Goal: Transaction & Acquisition: Purchase product/service

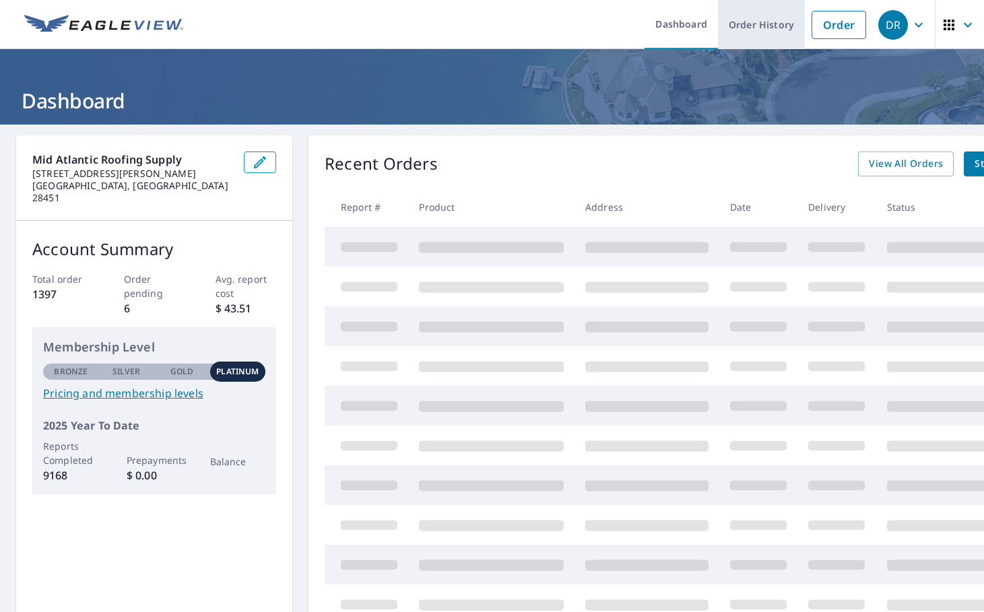
click at [788, 27] on link "Order History" at bounding box center [761, 24] width 87 height 49
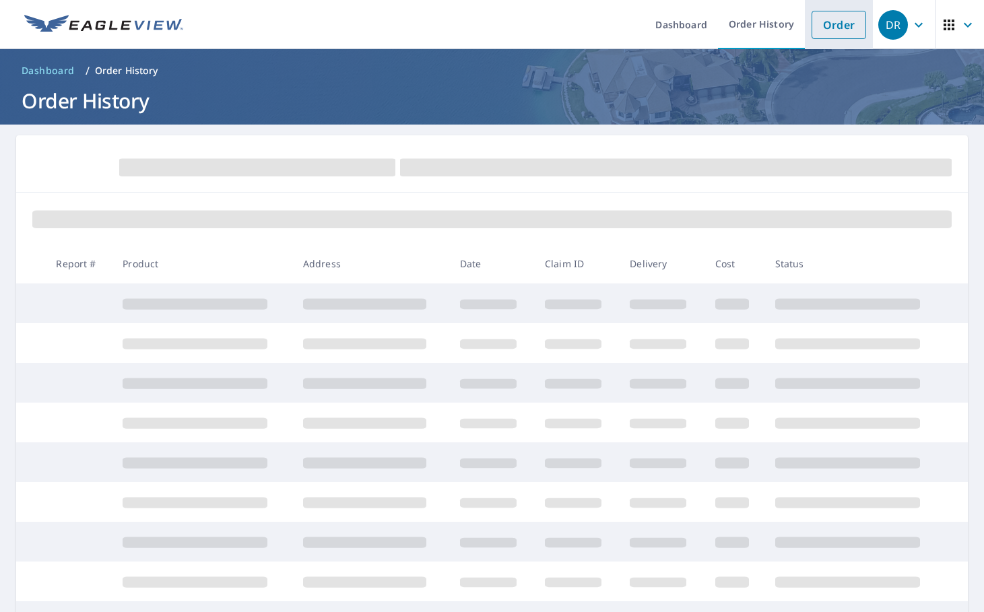
click at [817, 24] on link "Order" at bounding box center [838, 25] width 55 height 28
click at [834, 22] on link "Order" at bounding box center [838, 25] width 55 height 28
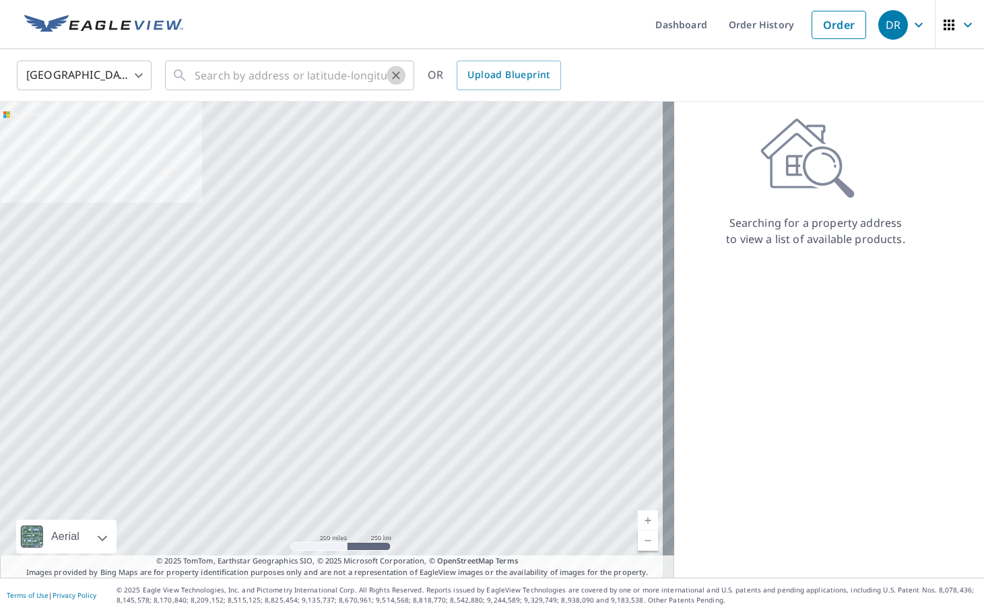
click at [388, 71] on button "Clear" at bounding box center [396, 75] width 19 height 19
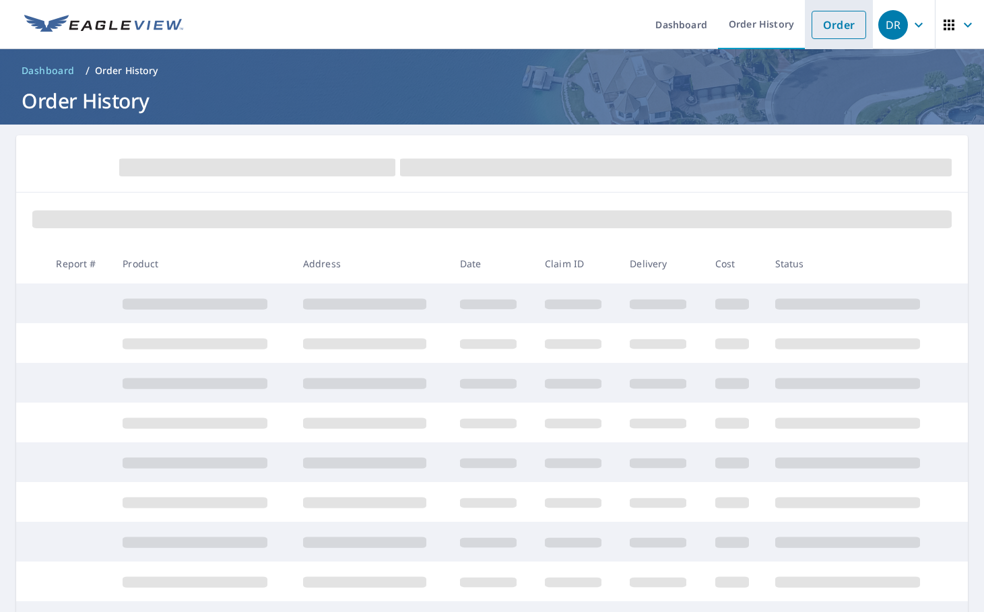
click at [821, 14] on link "Order" at bounding box center [838, 25] width 55 height 28
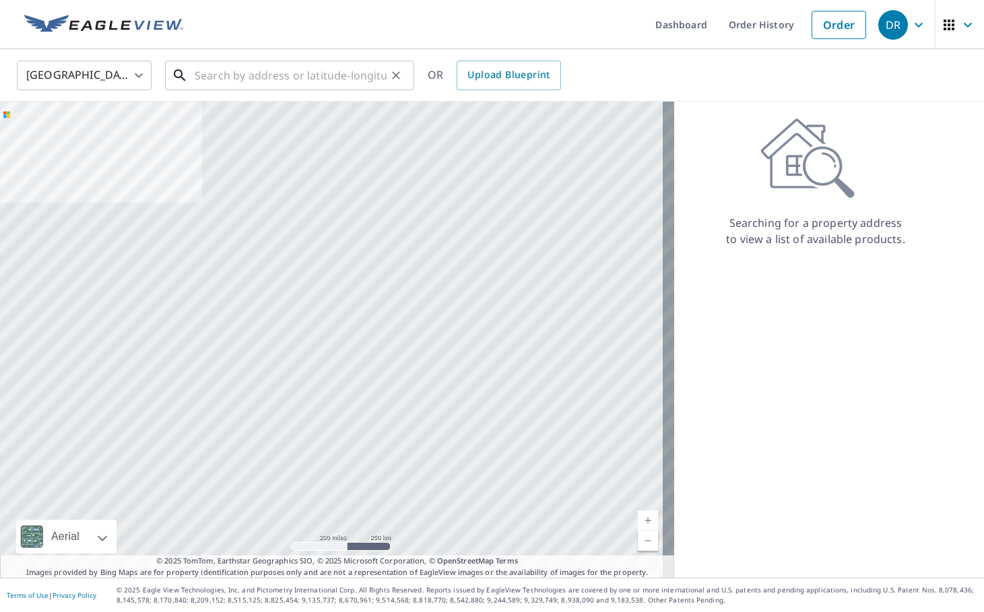
click at [295, 72] on input "text" at bounding box center [291, 76] width 192 height 38
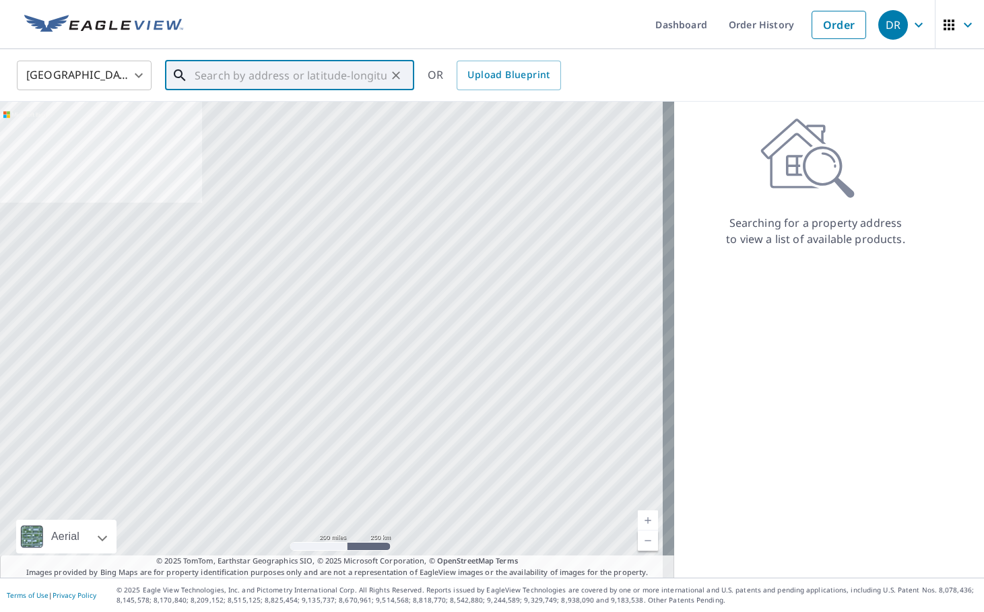
type input "7"
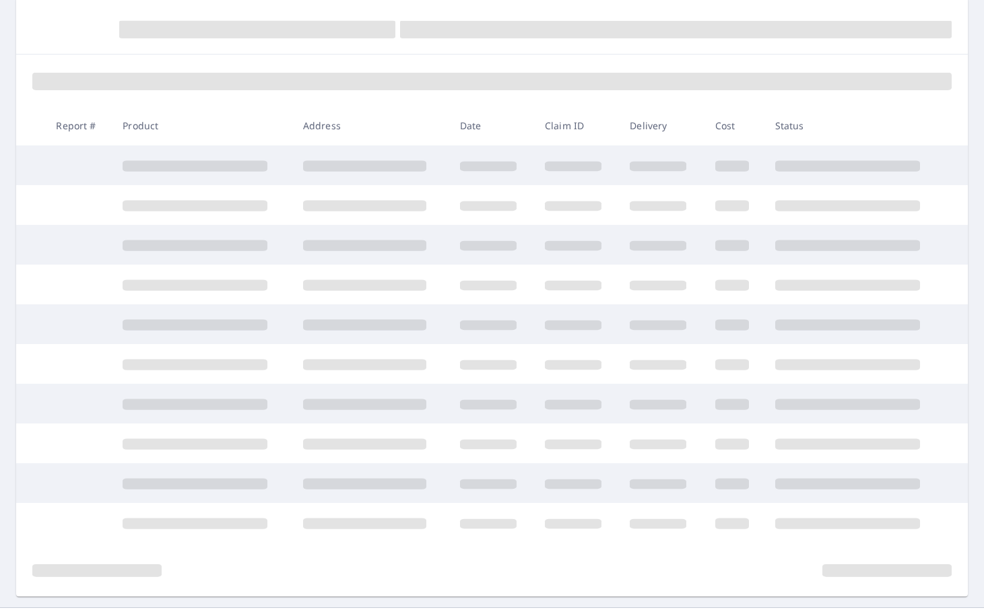
scroll to position [168, 0]
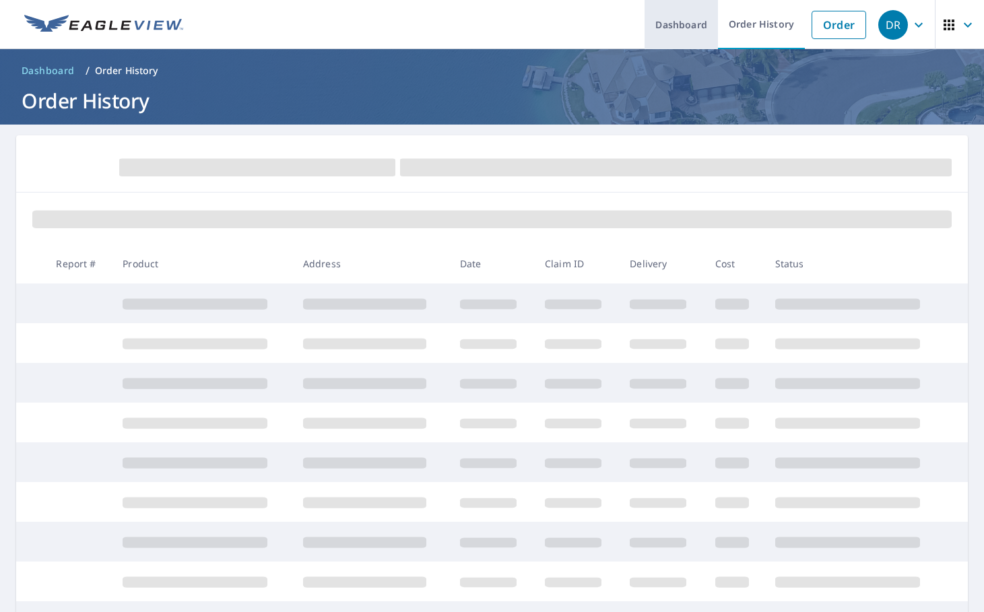
drag, startPoint x: 834, startPoint y: 19, endPoint x: 708, endPoint y: 40, distance: 127.6
click at [834, 20] on link "Order" at bounding box center [838, 25] width 55 height 28
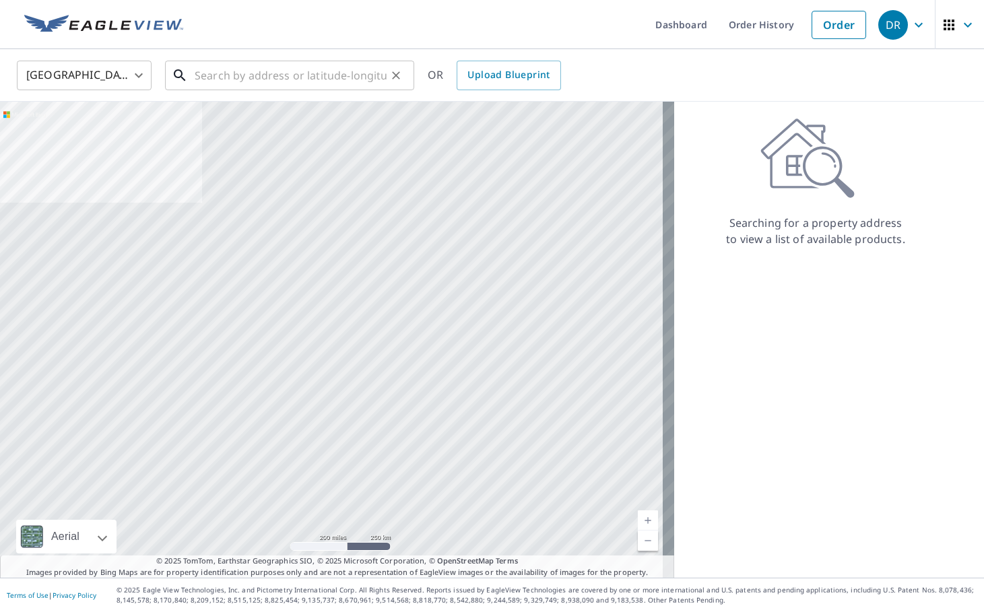
click at [300, 73] on input "text" at bounding box center [291, 76] width 192 height 38
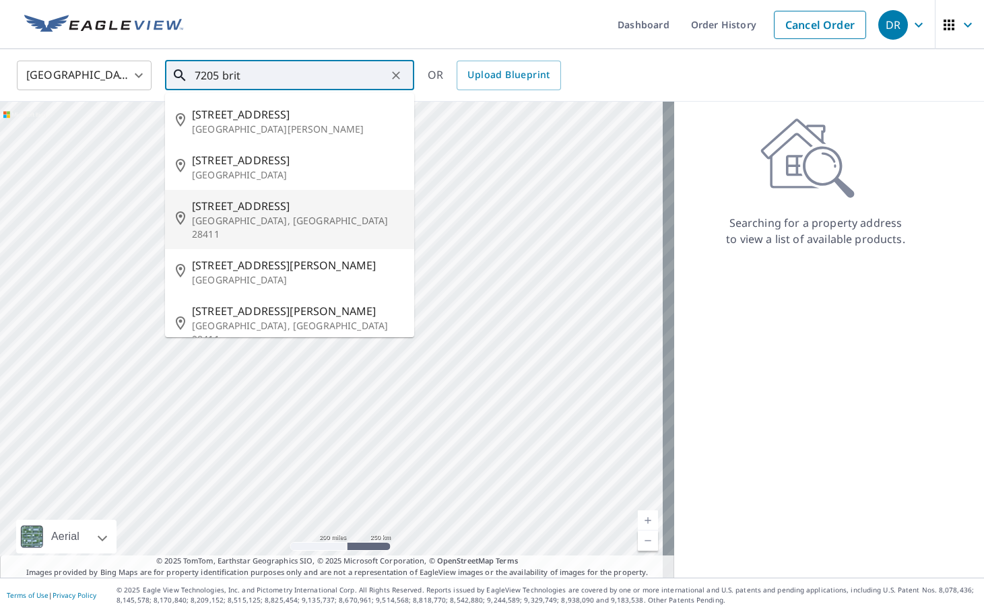
click at [279, 199] on span "[STREET_ADDRESS]" at bounding box center [297, 206] width 211 height 16
type input "[STREET_ADDRESS][PERSON_NAME]"
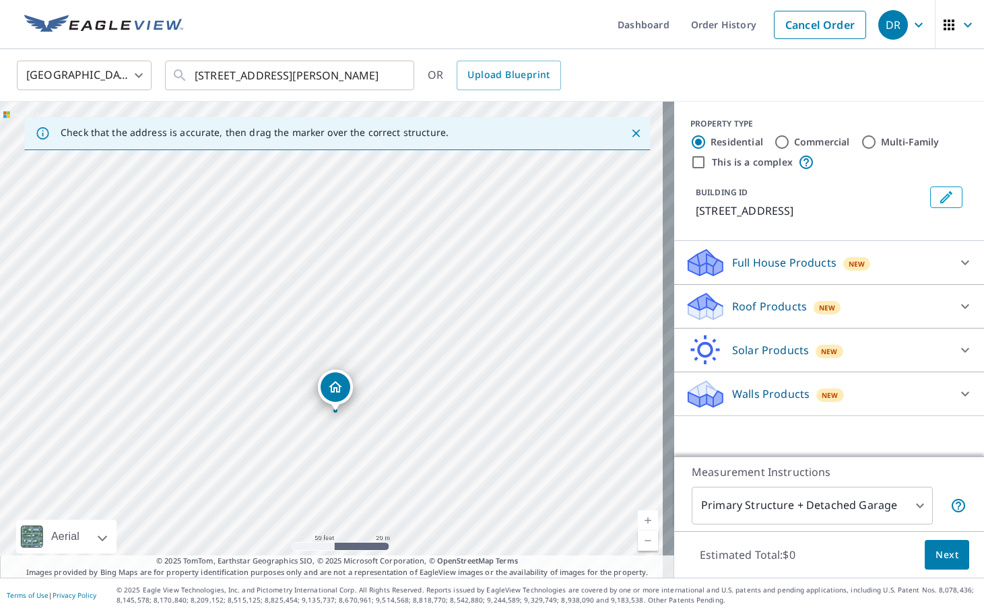
click at [735, 314] on p "Roof Products" at bounding box center [769, 306] width 75 height 16
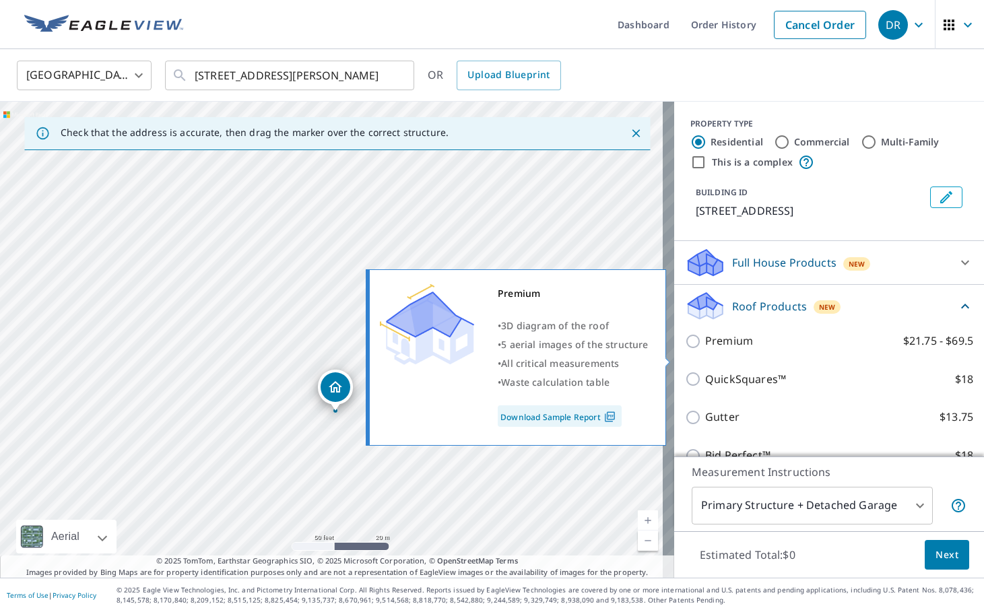
click at [707, 350] on p "Premium" at bounding box center [729, 341] width 48 height 17
click at [705, 350] on input "Premium $21.75 - $69.5" at bounding box center [695, 341] width 20 height 16
checkbox input "true"
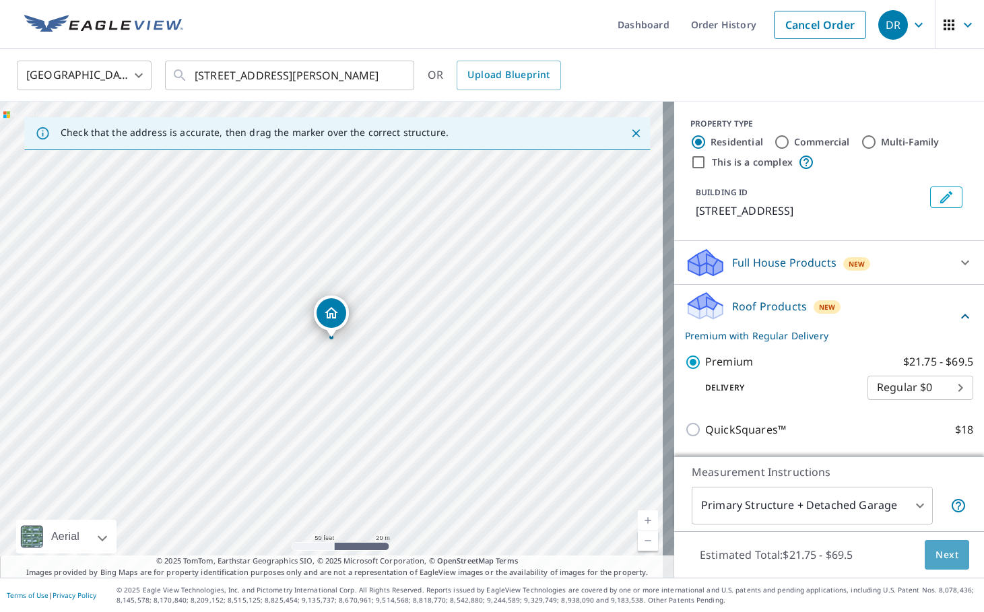
click at [935, 551] on span "Next" at bounding box center [946, 555] width 23 height 17
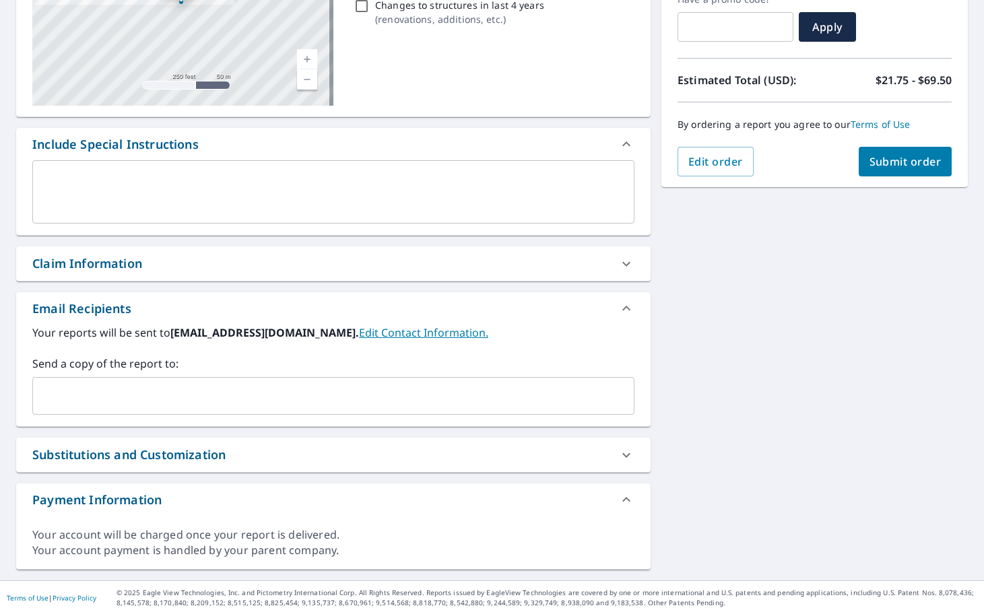
scroll to position [245, 0]
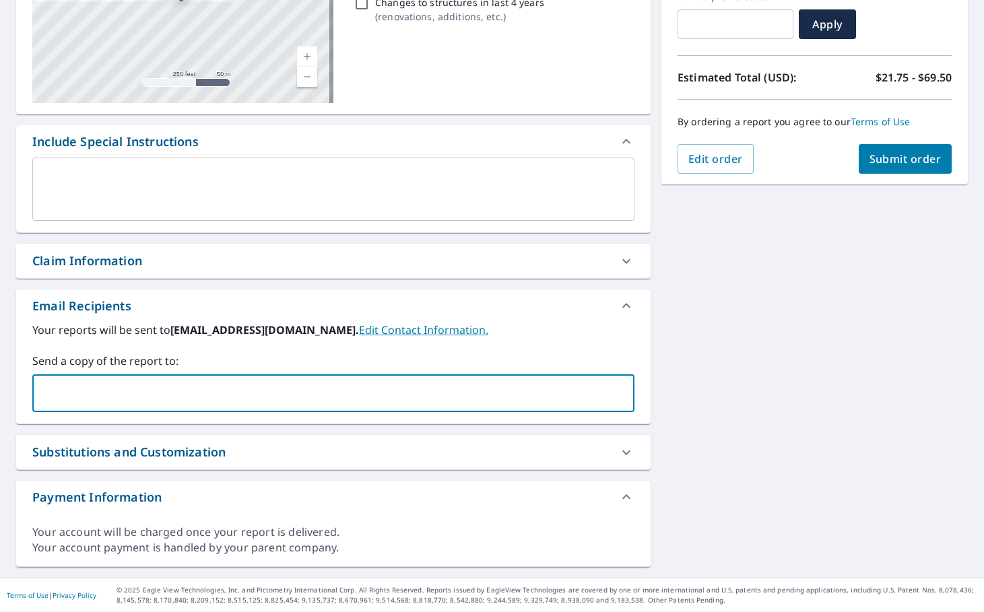
click at [208, 392] on input "text" at bounding box center [323, 393] width 570 height 26
paste input "[EMAIL_ADDRESS][DOMAIN_NAME]"
type input "[EMAIL_ADDRESS][DOMAIN_NAME]"
click at [910, 150] on button "Submit order" at bounding box center [906, 159] width 94 height 30
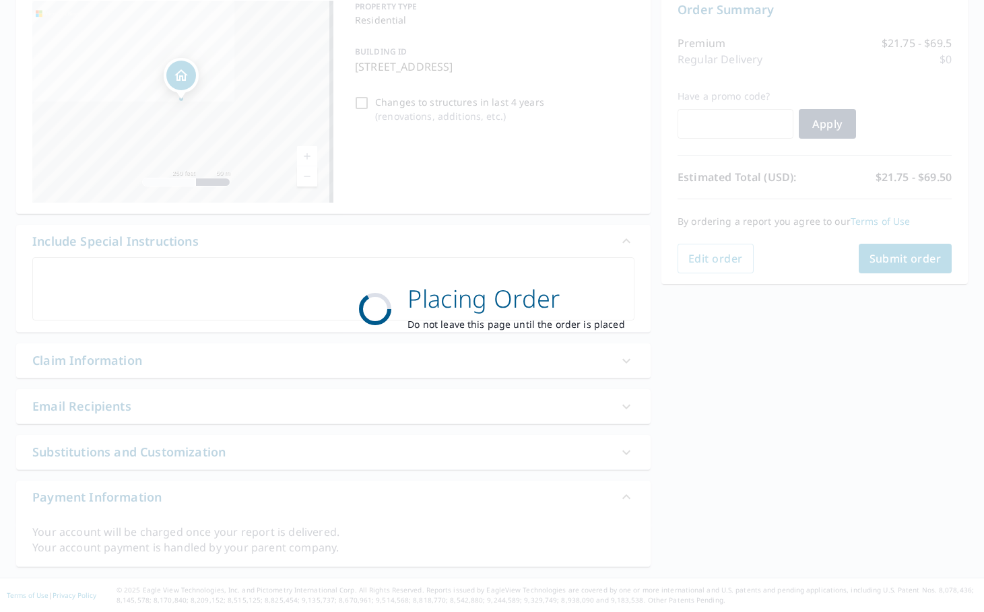
scroll to position [145, 0]
